Goal: Task Accomplishment & Management: Manage account settings

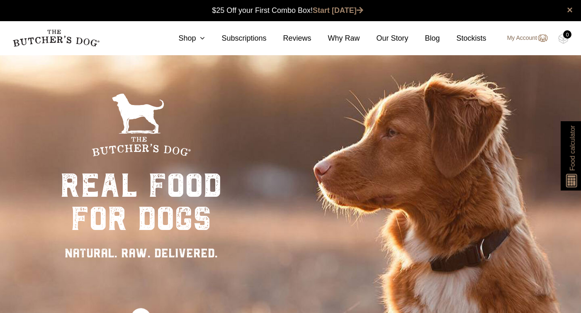
click at [526, 36] on link "My Account" at bounding box center [523, 38] width 49 height 10
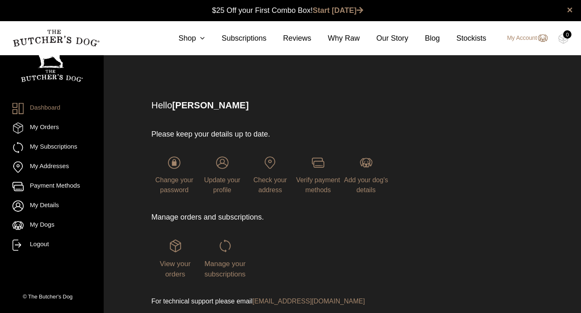
scroll to position [0, 0]
click at [229, 263] on span "Manage your subscriptions" at bounding box center [225, 268] width 41 height 19
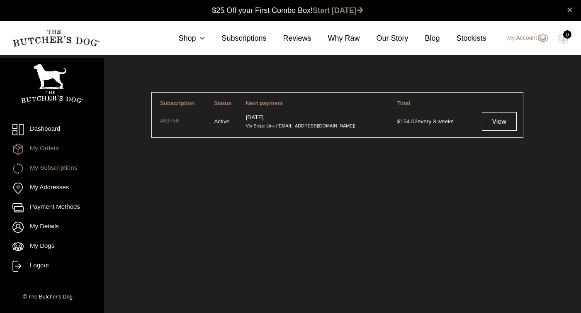
click at [47, 147] on link "My Orders" at bounding box center [51, 149] width 79 height 11
